Goal: Task Accomplishment & Management: Use online tool/utility

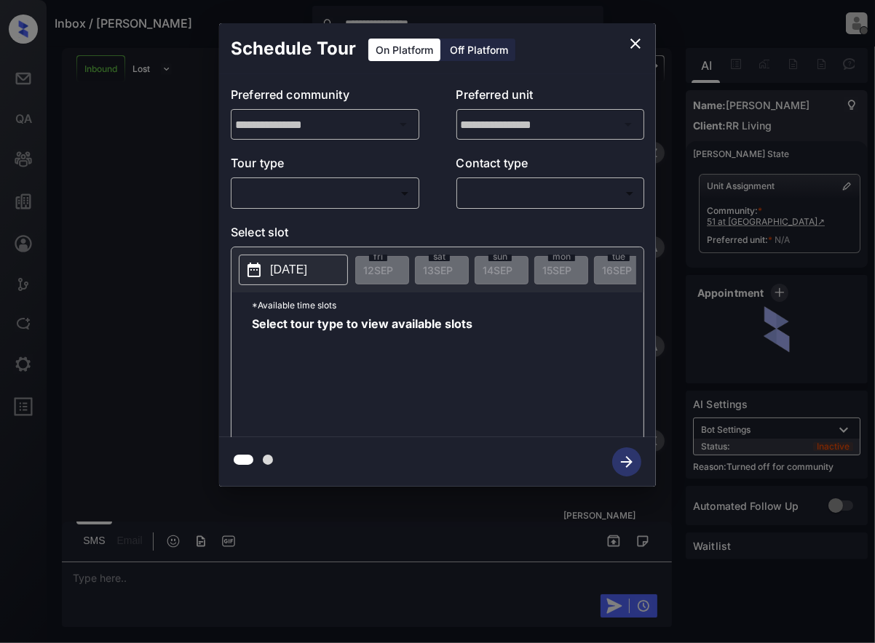
scroll to position [1137, 0]
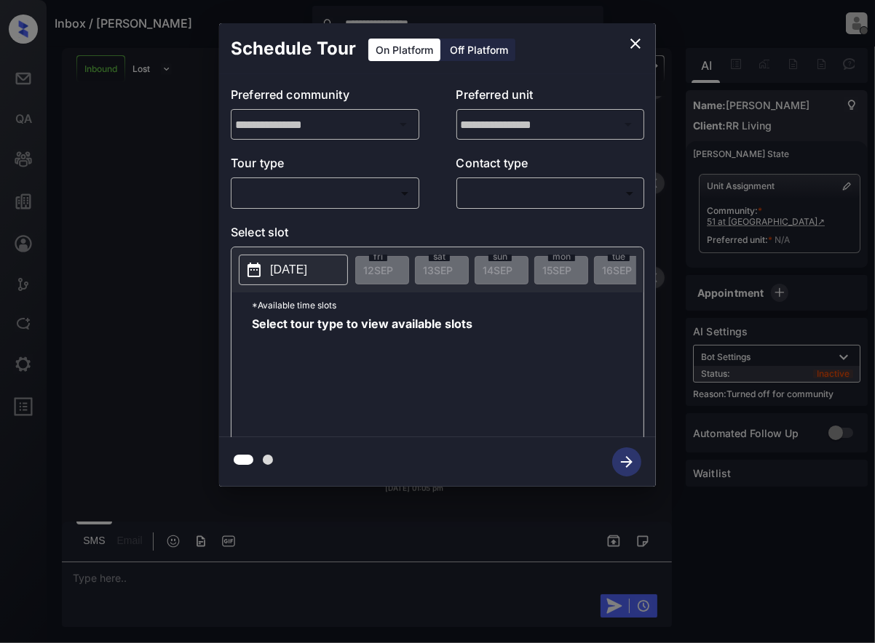
click at [381, 194] on body "**********" at bounding box center [437, 321] width 875 height 643
click at [453, 231] on div at bounding box center [437, 321] width 875 height 643
click at [633, 41] on icon "close" at bounding box center [635, 43] width 17 height 17
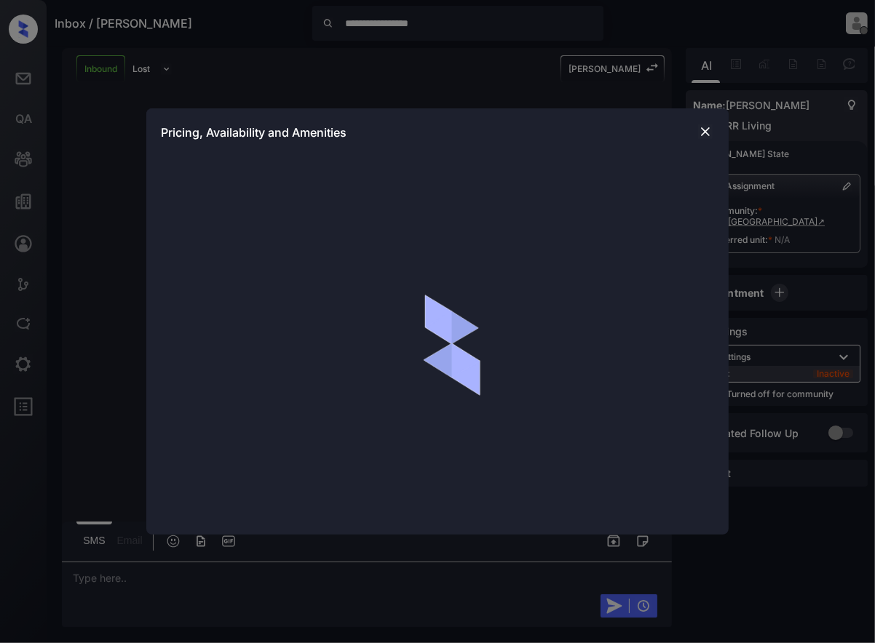
scroll to position [1137, 0]
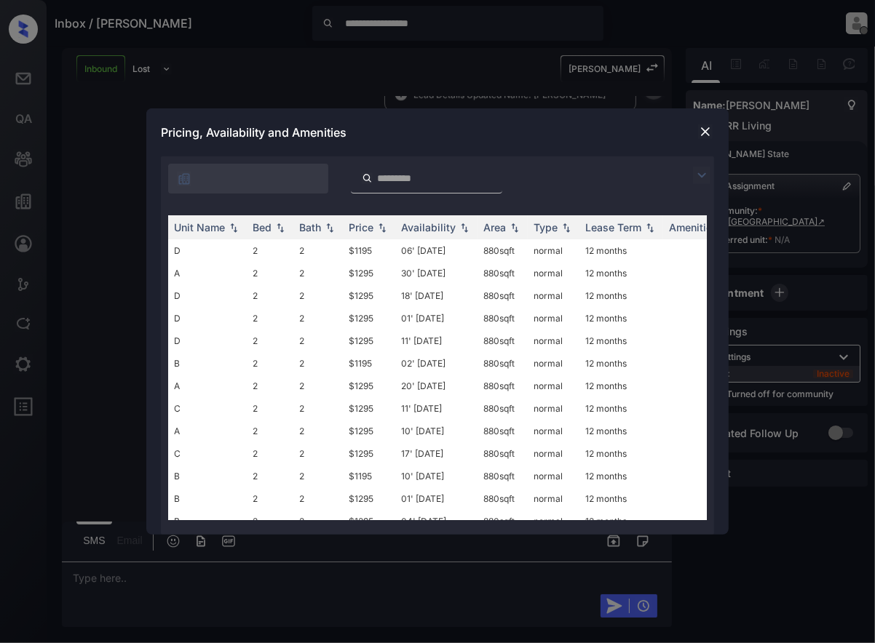
click at [707, 130] on img at bounding box center [705, 131] width 15 height 15
